Goal: Find contact information: Find contact information

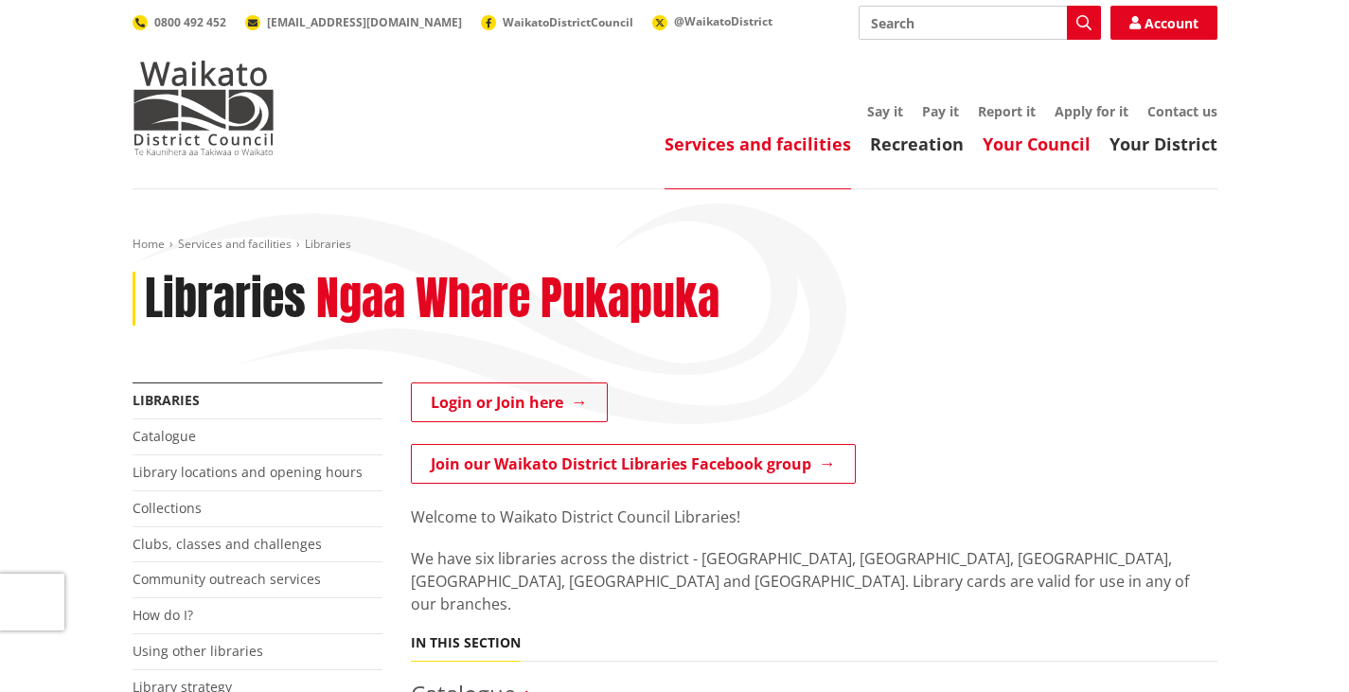
click at [1012, 146] on link "Your Council" at bounding box center [1036, 143] width 108 height 23
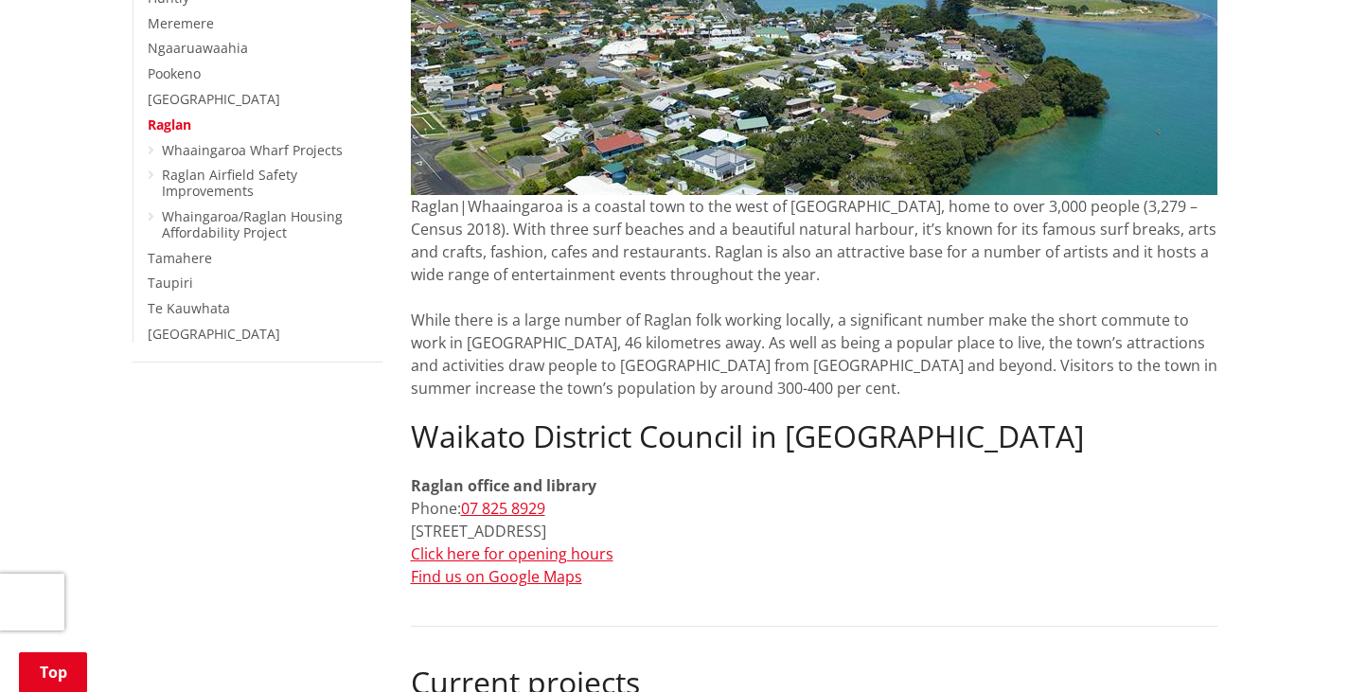
scroll to position [480, 0]
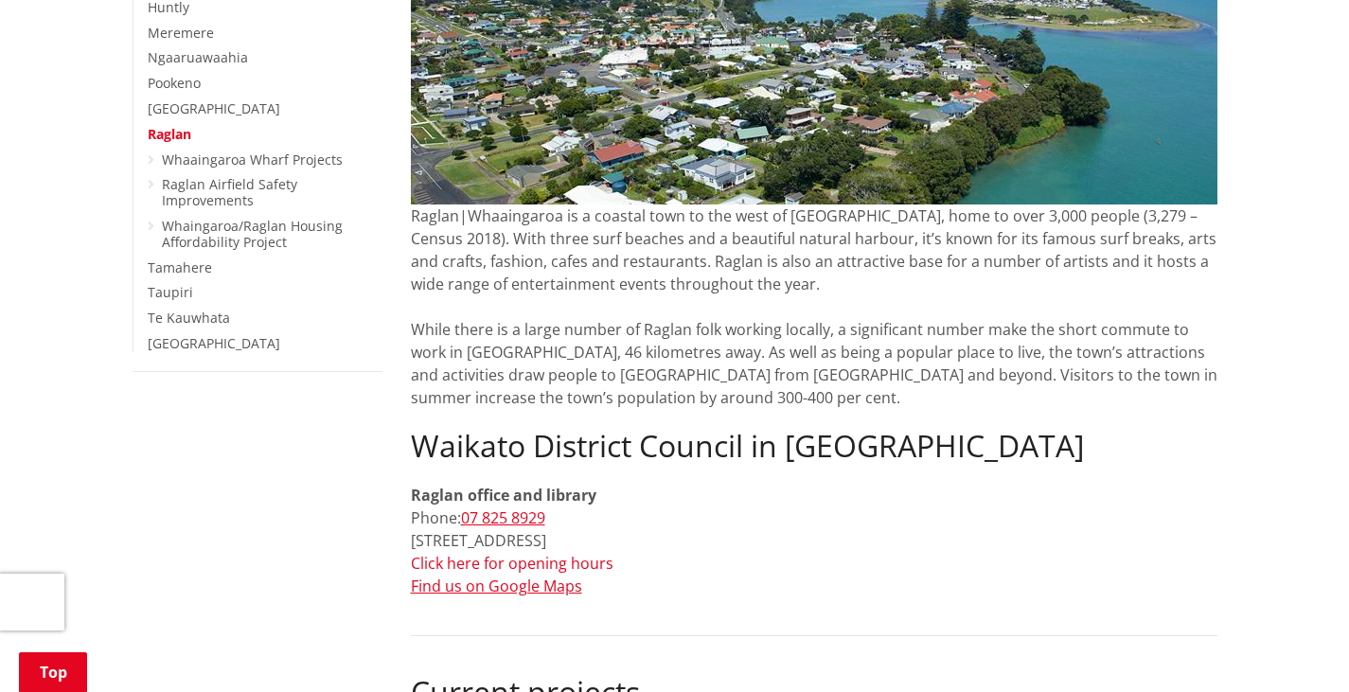
click at [516, 563] on link "Click here for opening hours" at bounding box center [512, 563] width 203 height 21
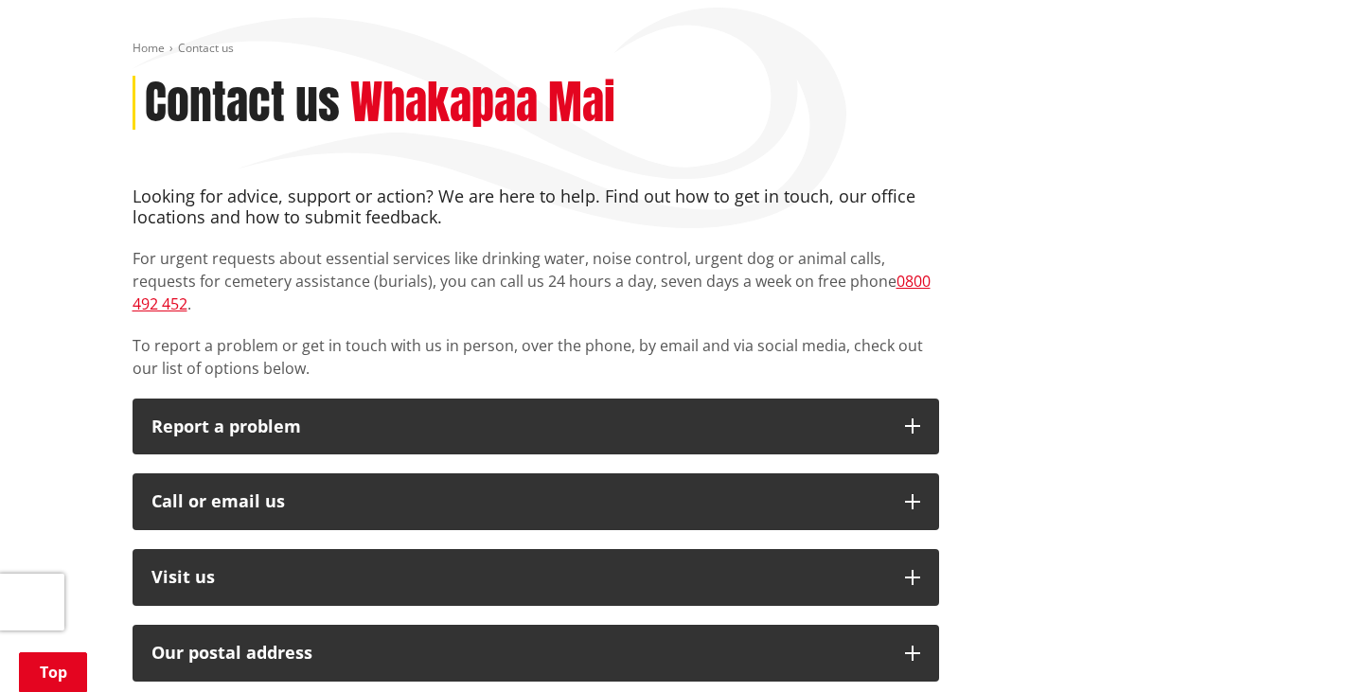
scroll to position [204, 0]
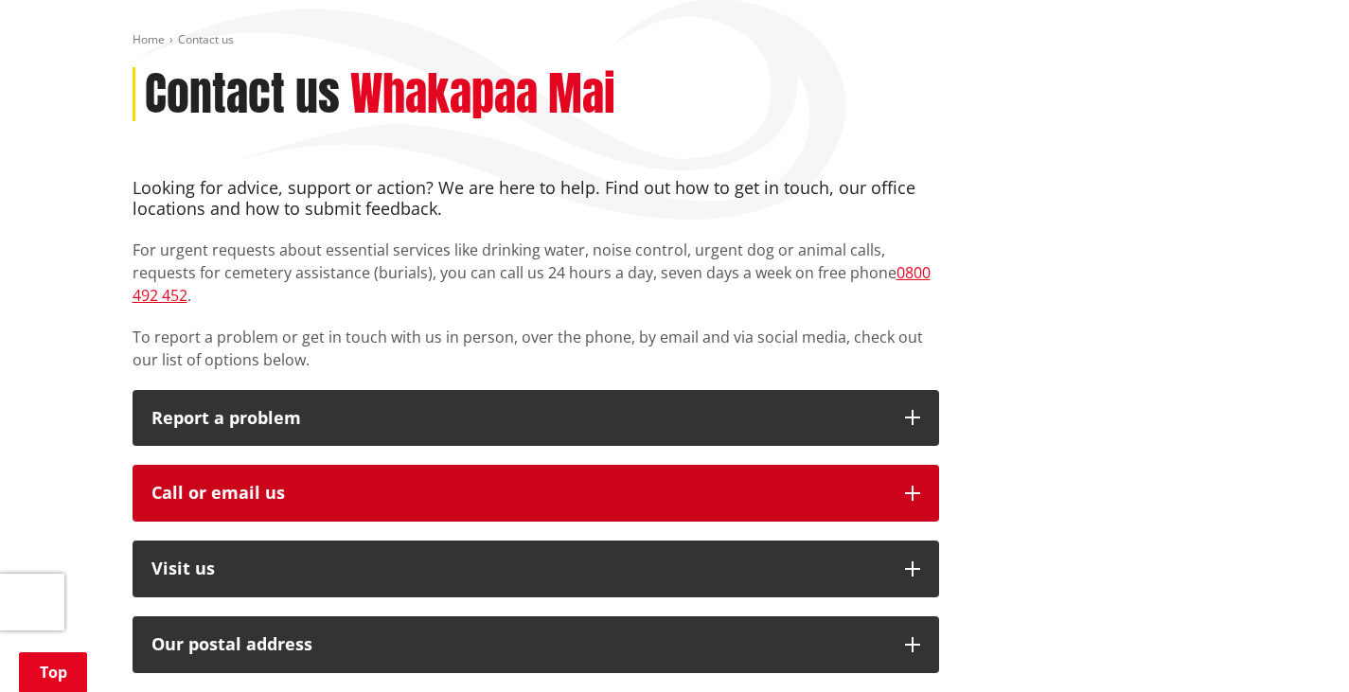
click at [262, 484] on div "Call or email us" at bounding box center [518, 493] width 734 height 19
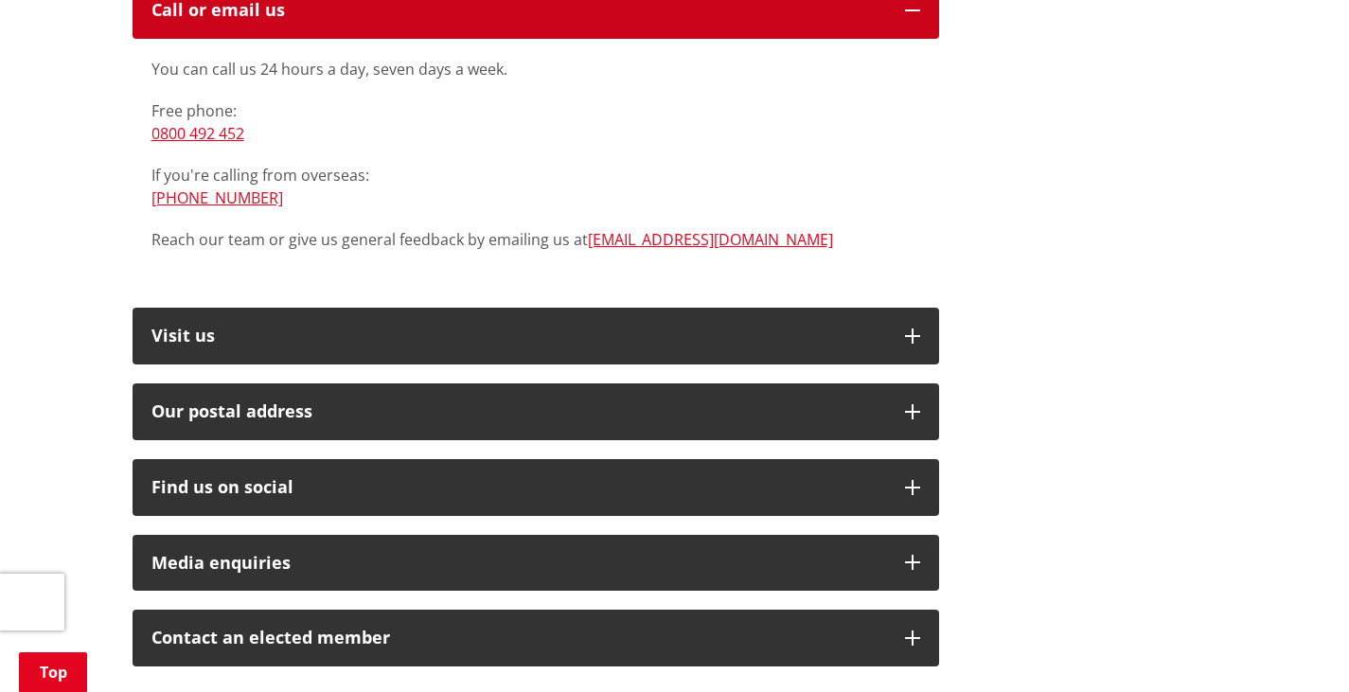
scroll to position [711, 0]
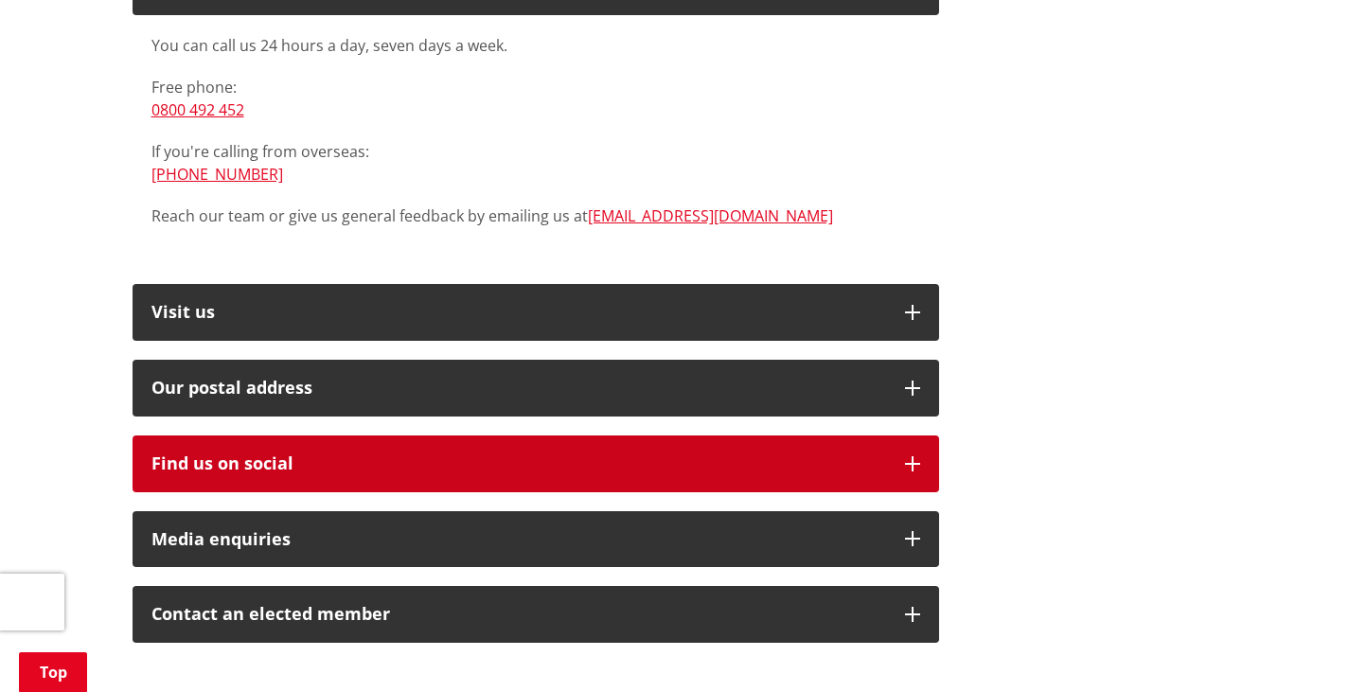
click at [255, 454] on div "Find us on social" at bounding box center [518, 463] width 734 height 19
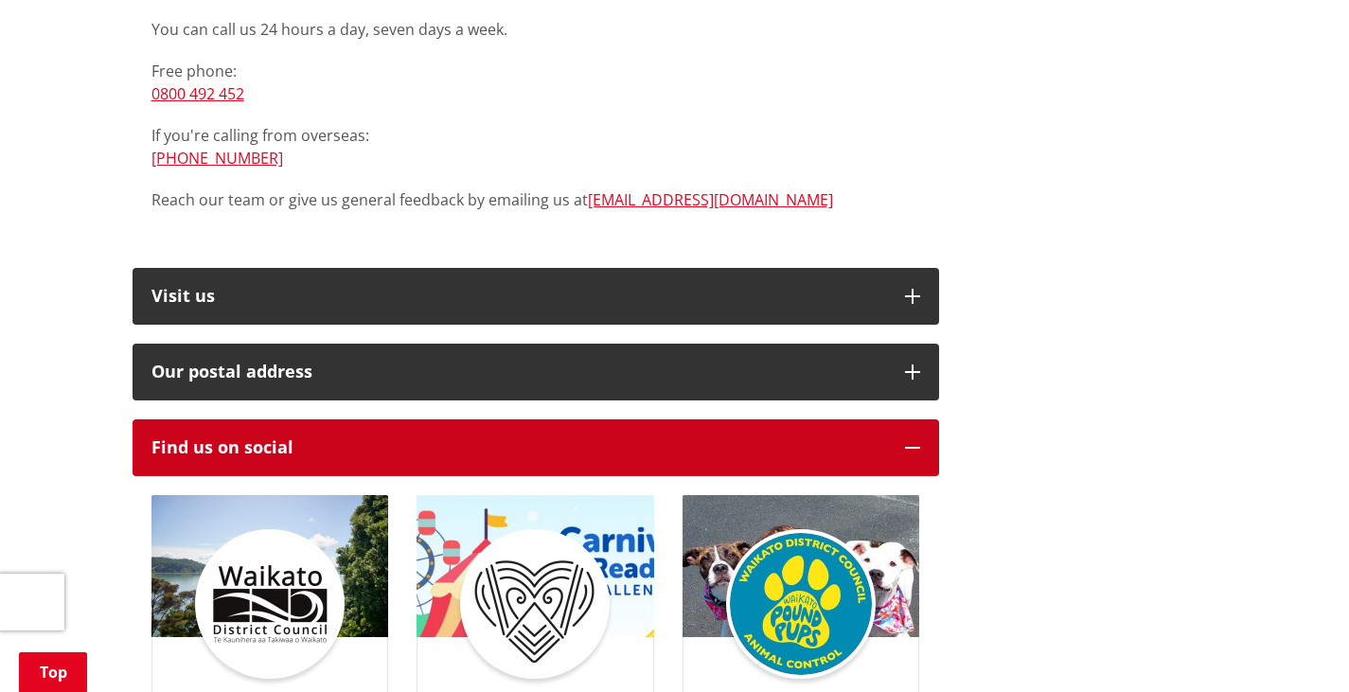
scroll to position [715, 0]
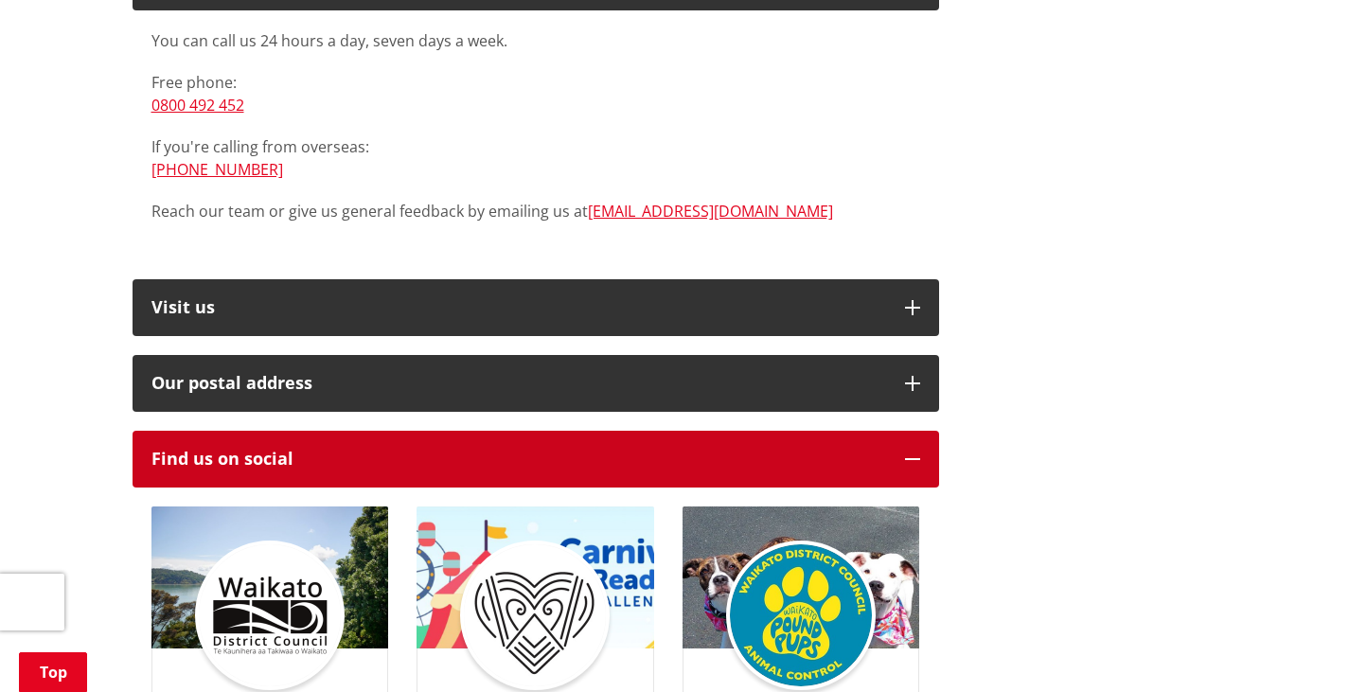
click at [908, 451] on icon "button" at bounding box center [912, 458] width 15 height 15
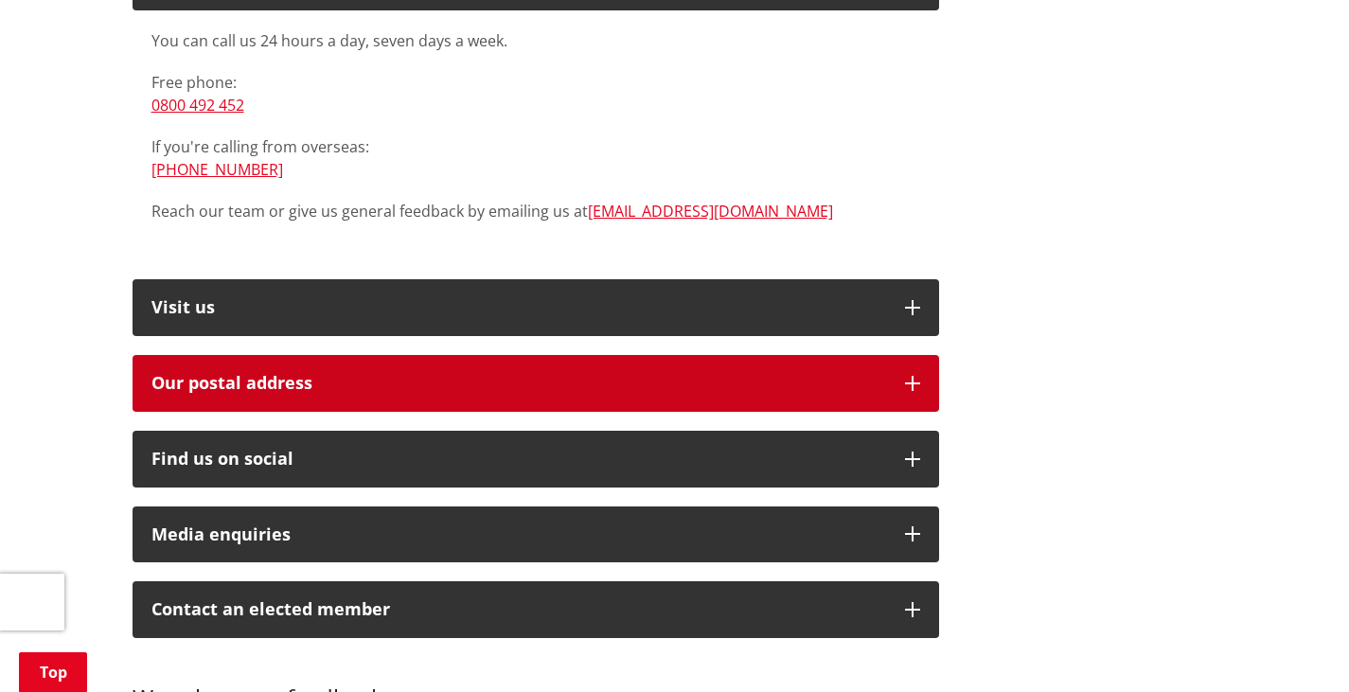
click at [570, 374] on h2 "Our postal address" at bounding box center [518, 383] width 734 height 19
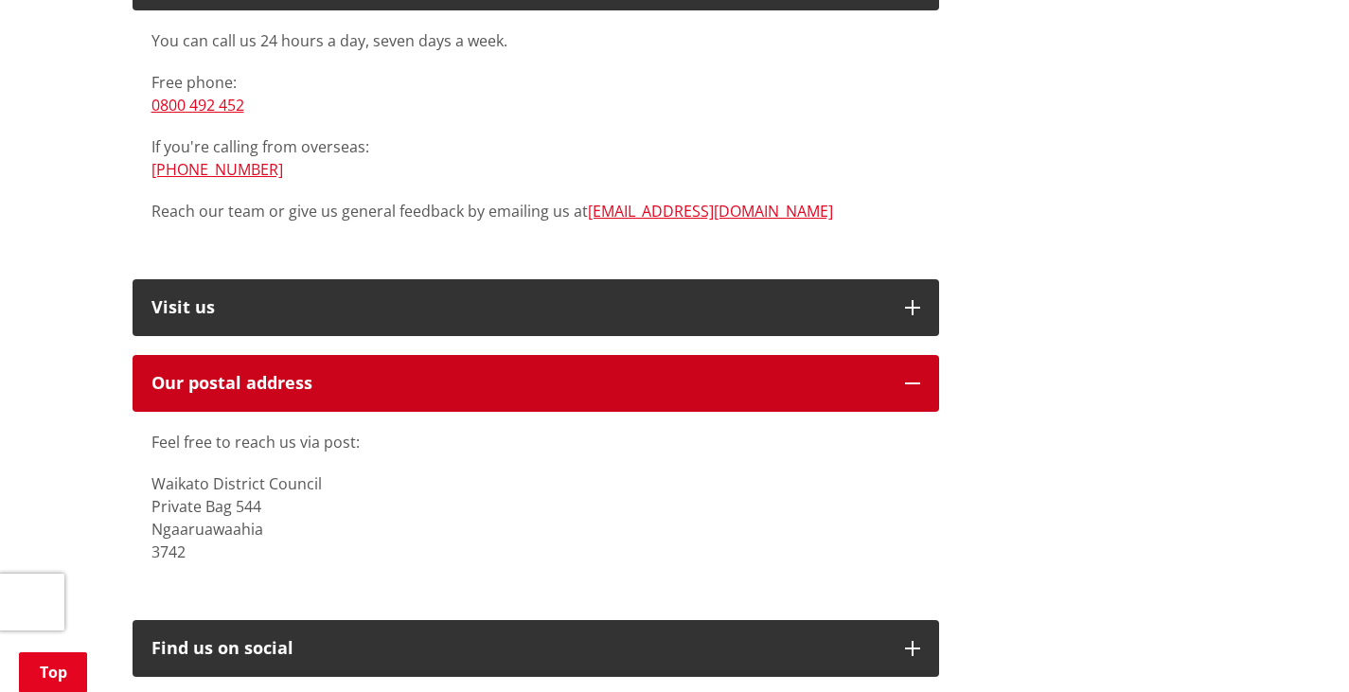
click at [570, 374] on h2 "Our postal address" at bounding box center [518, 383] width 734 height 19
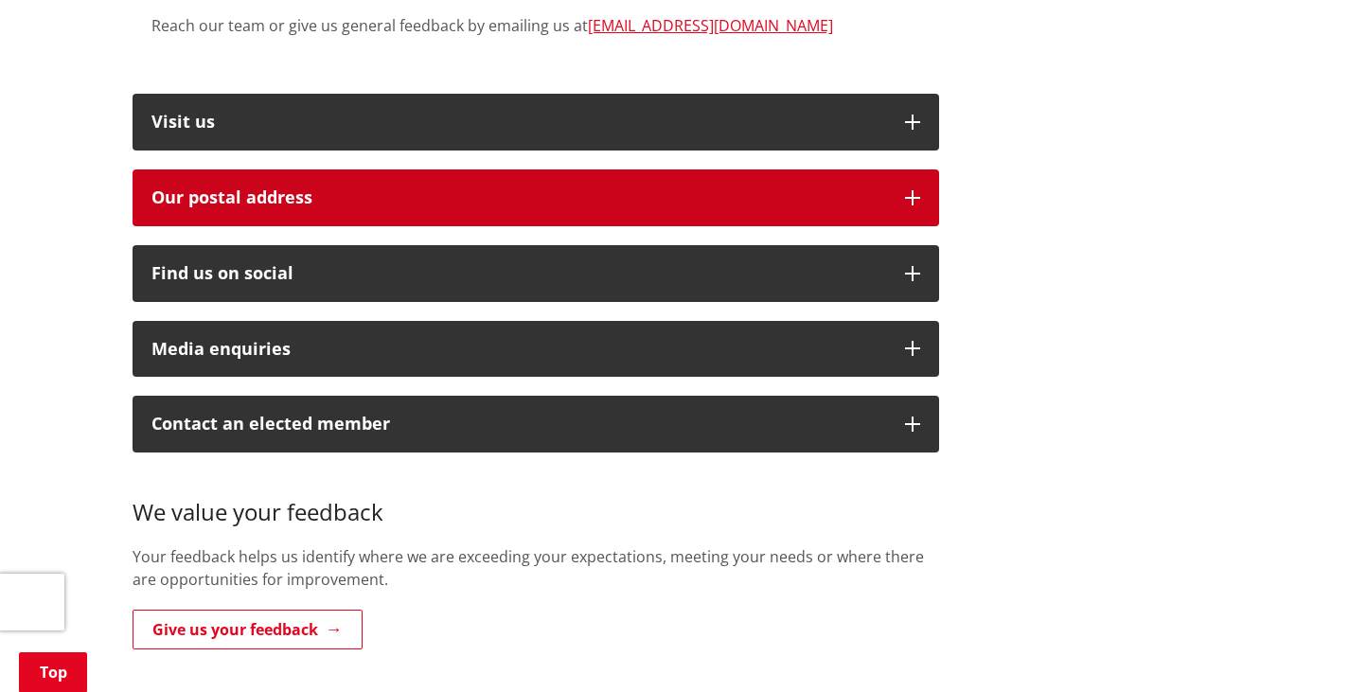
scroll to position [905, 0]
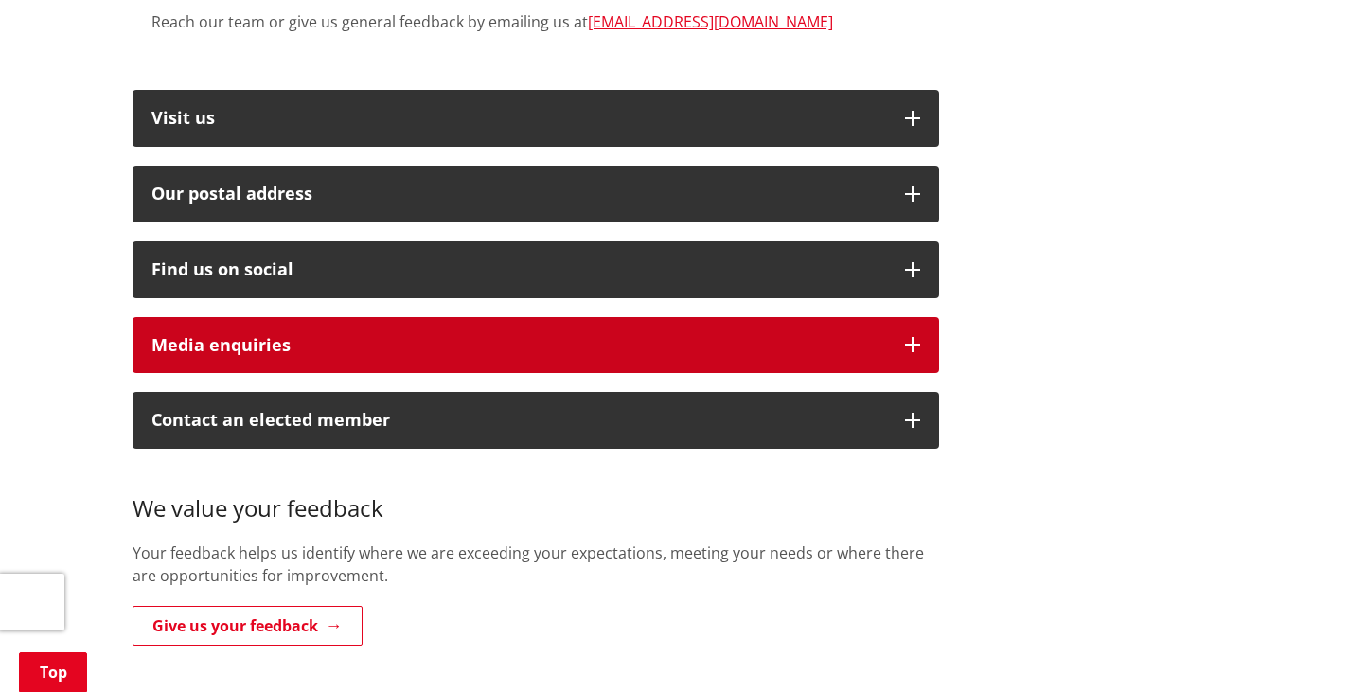
click at [442, 336] on div "Media enquiries" at bounding box center [518, 345] width 734 height 19
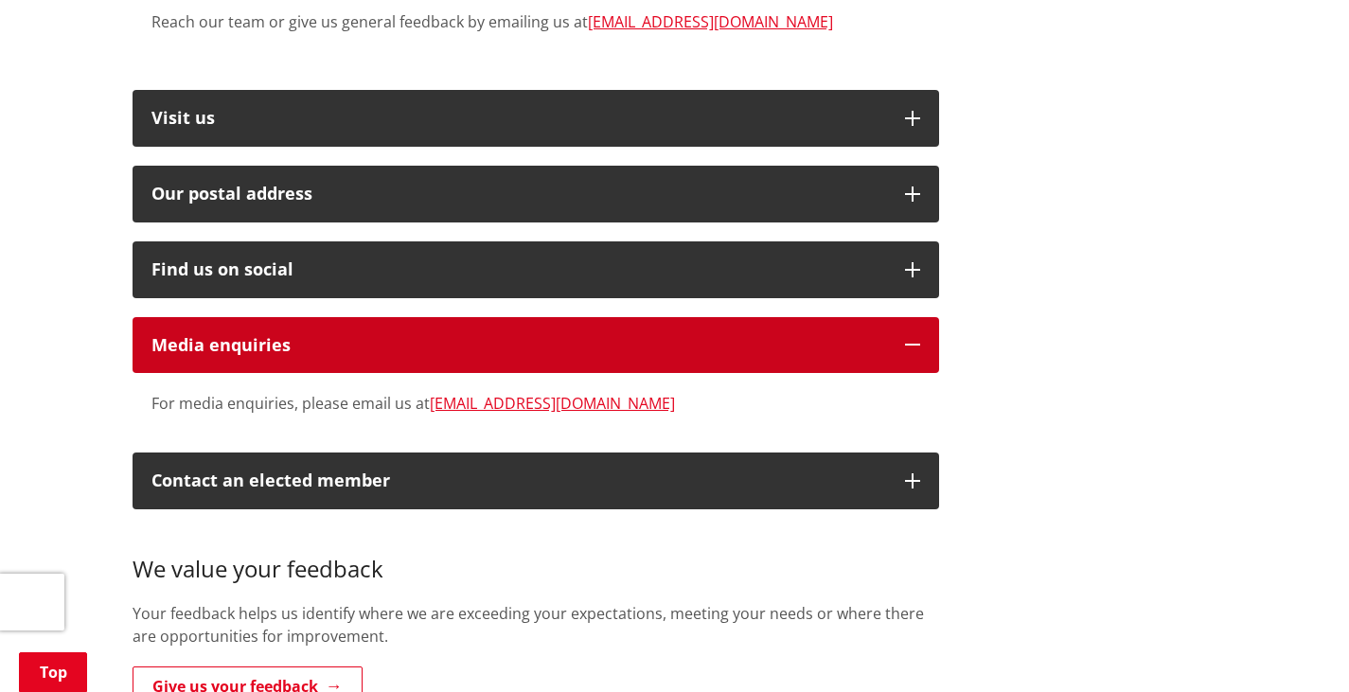
click at [439, 336] on div "Media enquiries" at bounding box center [518, 345] width 734 height 19
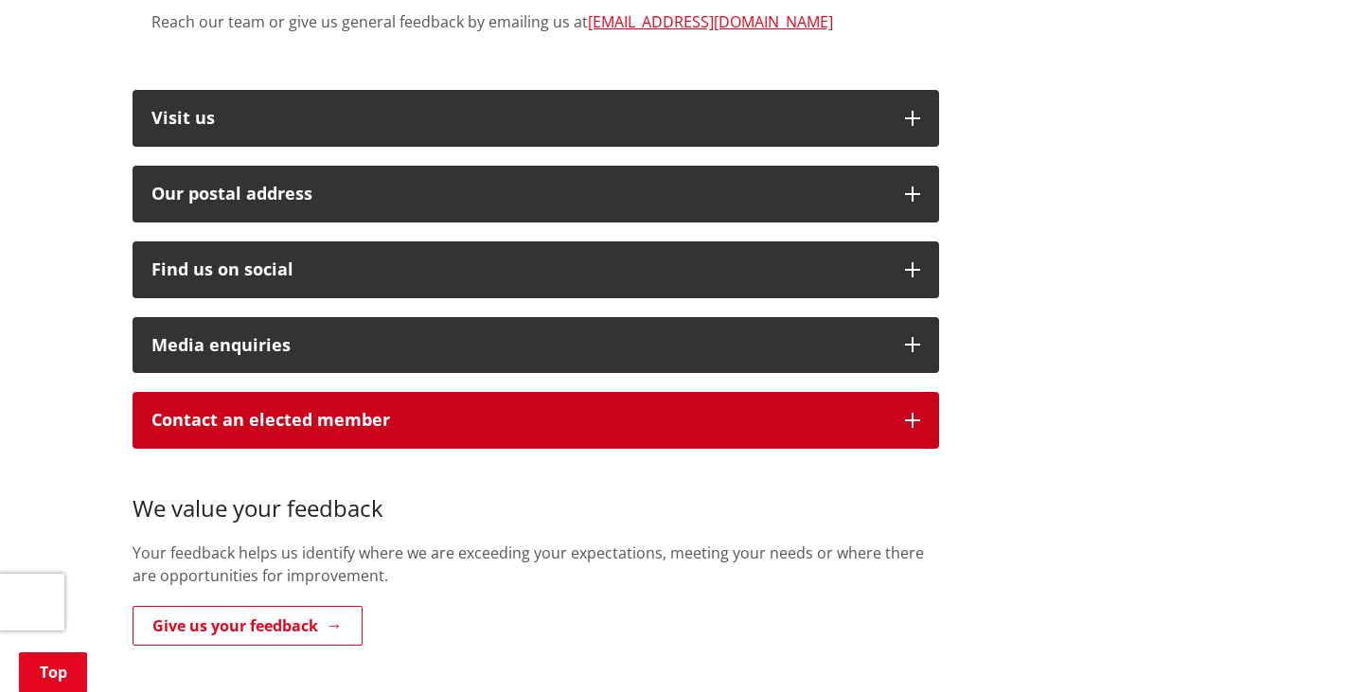
click at [374, 411] on p "Contact an elected member" at bounding box center [518, 420] width 734 height 19
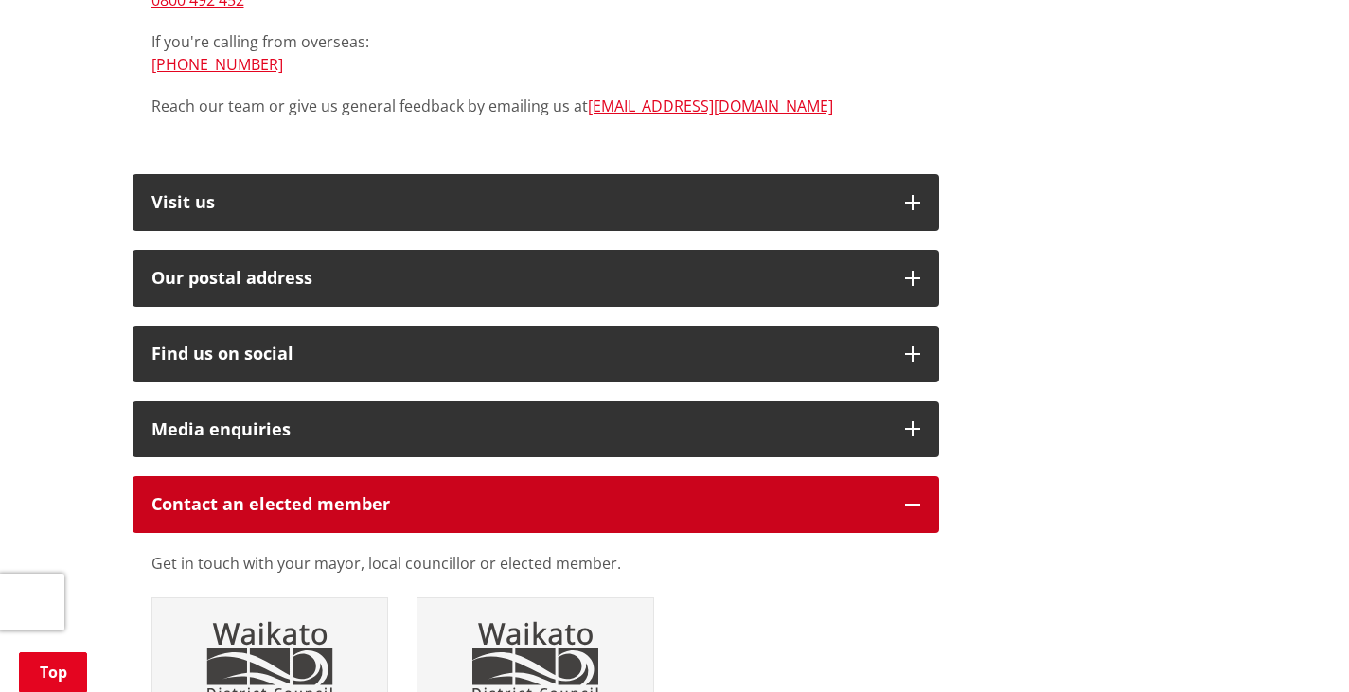
scroll to position [836, 0]
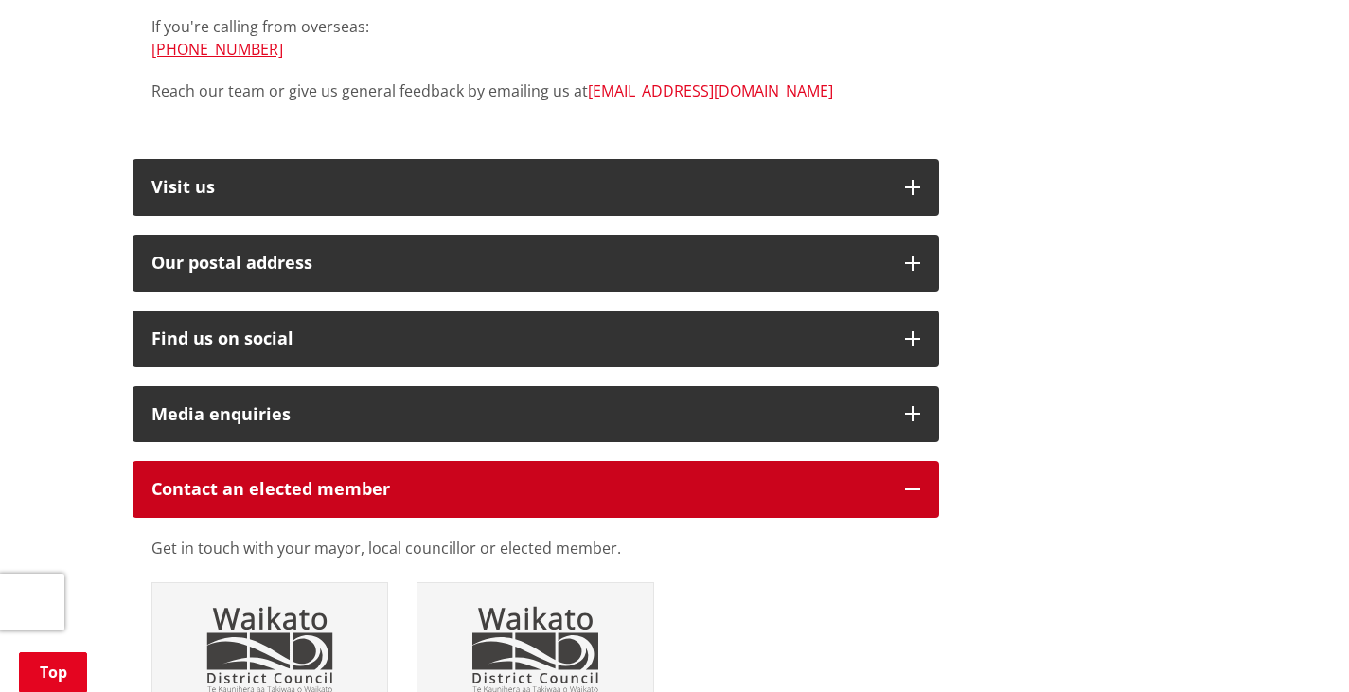
click at [485, 480] on p "Contact an elected member" at bounding box center [518, 489] width 734 height 19
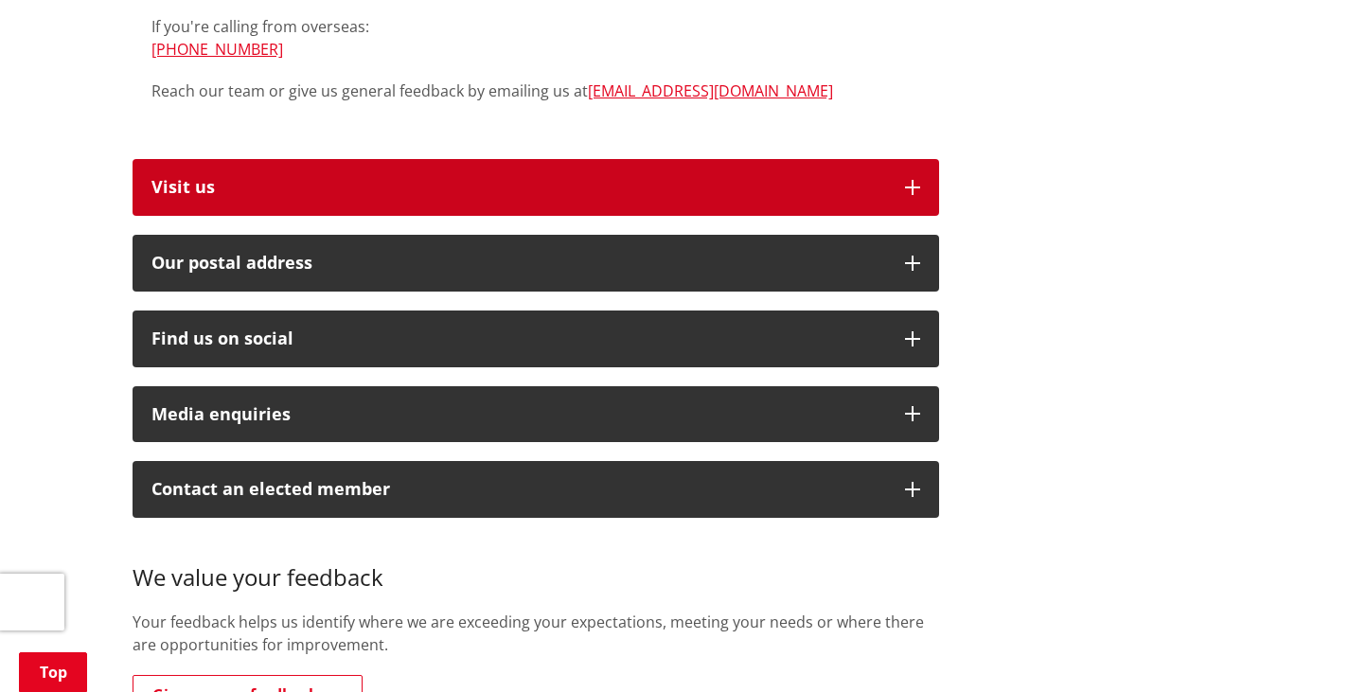
click at [293, 178] on p "Visit us" at bounding box center [518, 187] width 734 height 19
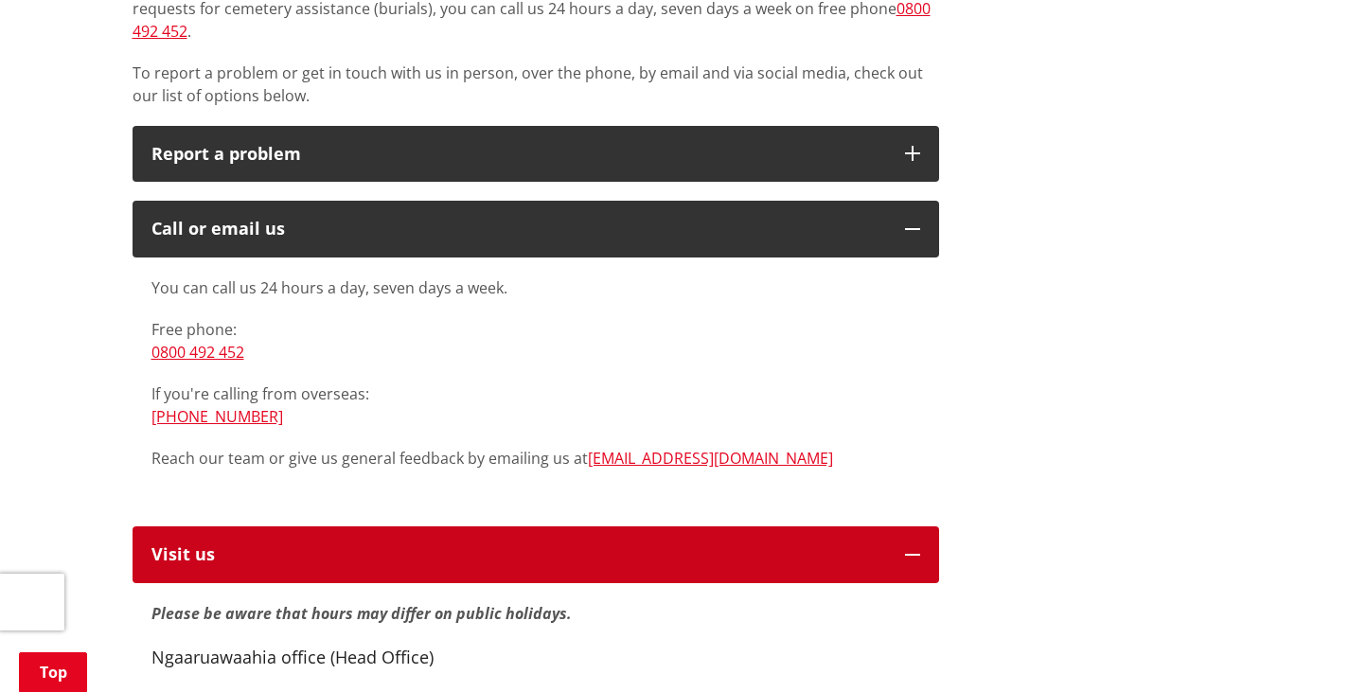
scroll to position [475, 0]
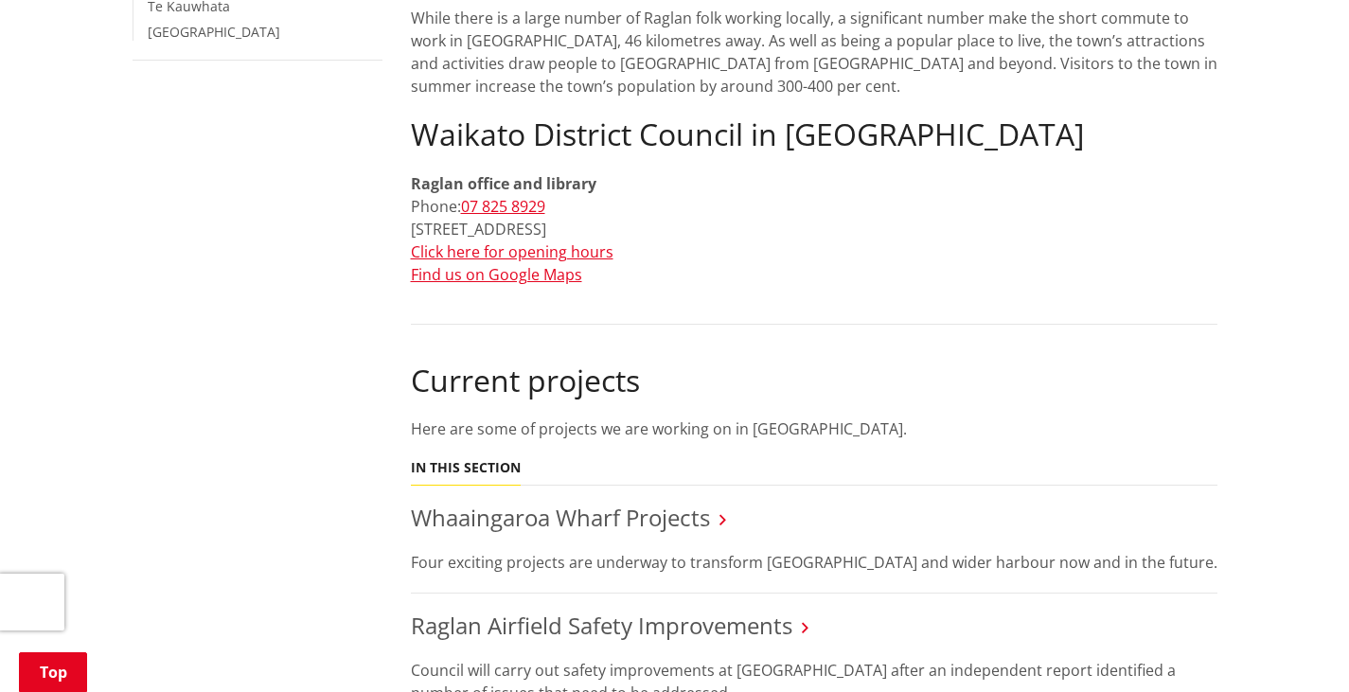
scroll to position [786, 0]
